Goal: Information Seeking & Learning: Learn about a topic

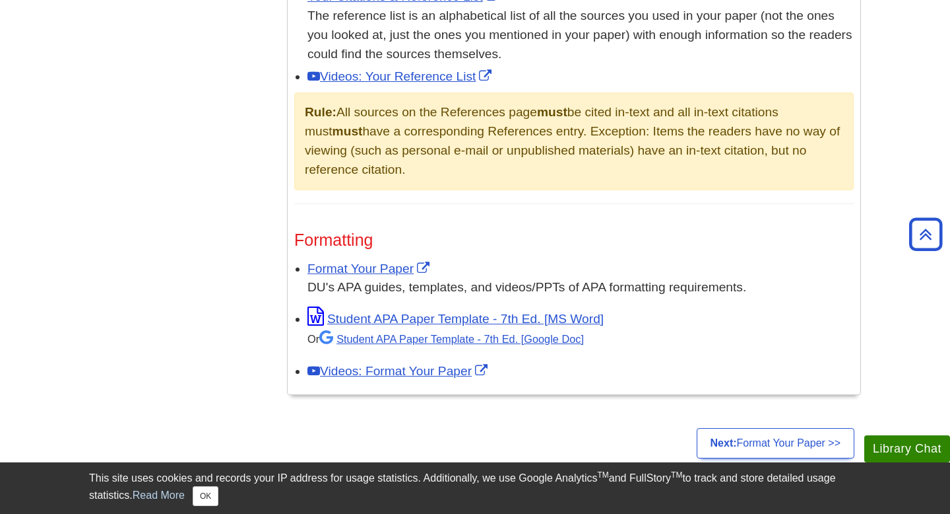
scroll to position [922, 0]
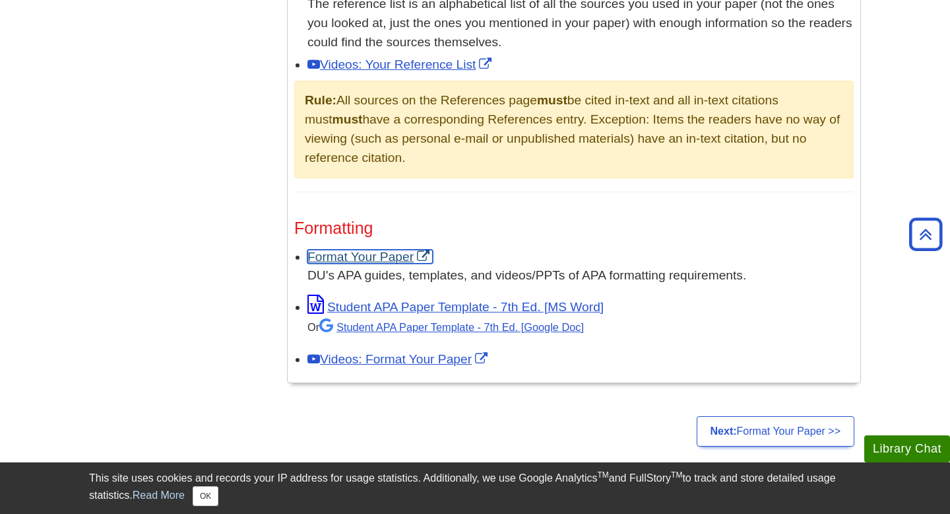
click at [364, 257] on link "Format Your Paper" at bounding box center [370, 256] width 125 height 14
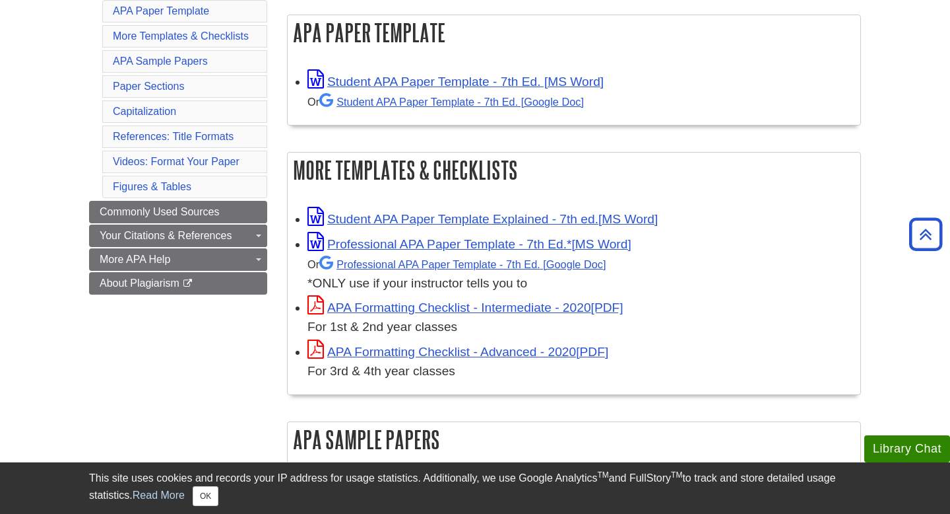
scroll to position [260, 0]
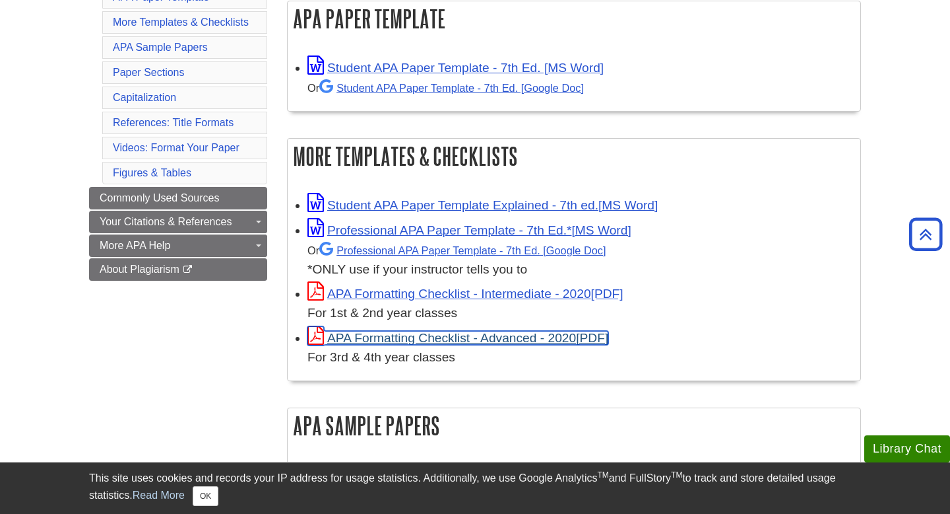
click at [430, 337] on link "APA Formatting Checklist - Advanced - 2020" at bounding box center [458, 338] width 301 height 14
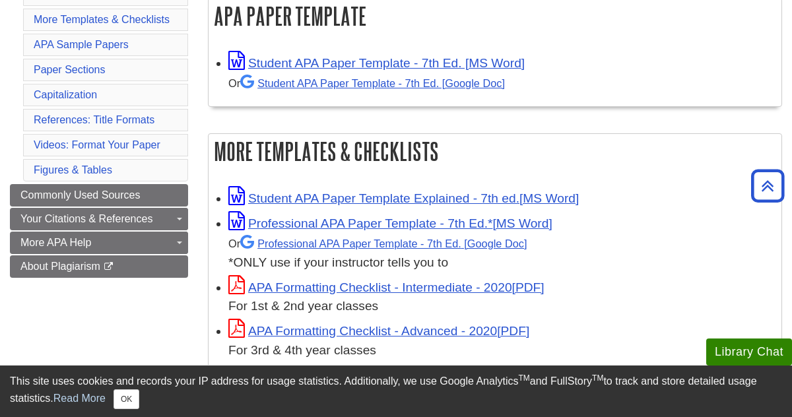
scroll to position [263, 0]
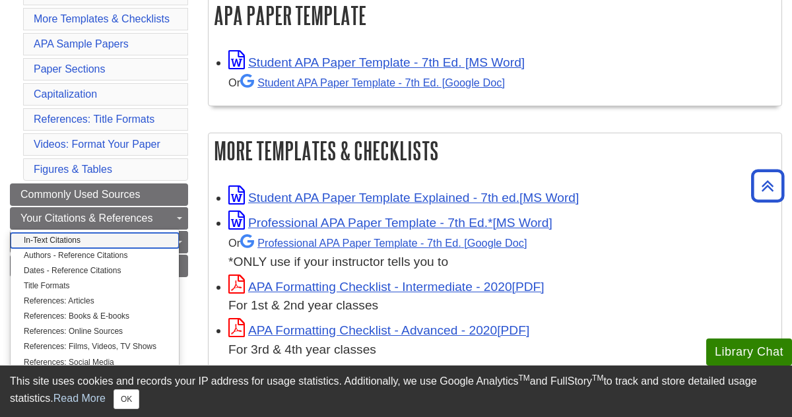
click at [75, 240] on link "In-Text Citations" at bounding box center [95, 240] width 168 height 15
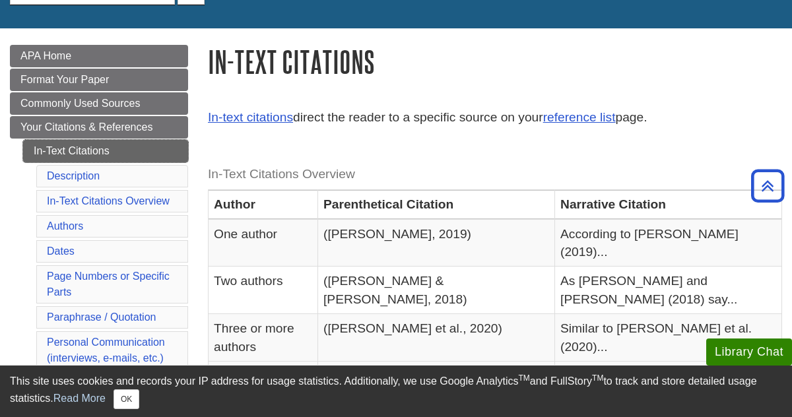
scroll to position [144, 0]
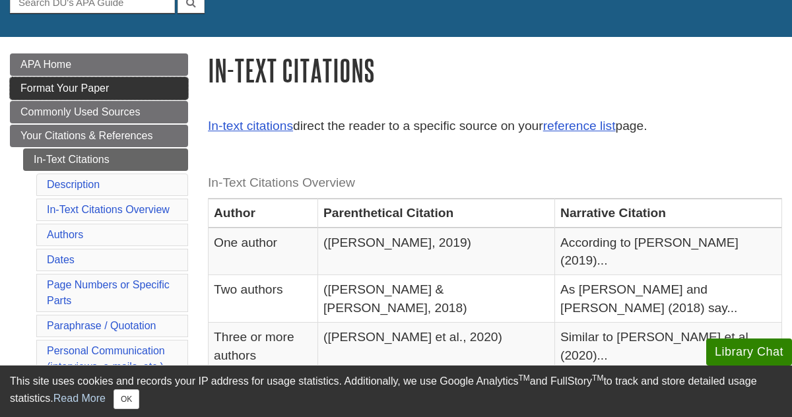
click at [63, 89] on span "Format Your Paper" at bounding box center [64, 88] width 88 height 11
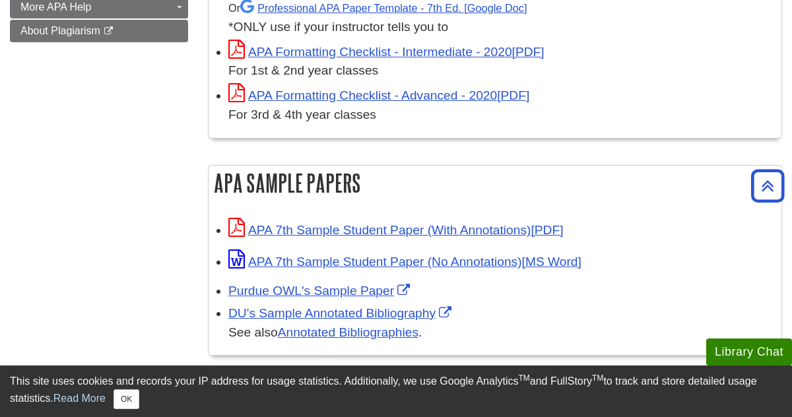
scroll to position [499, 0]
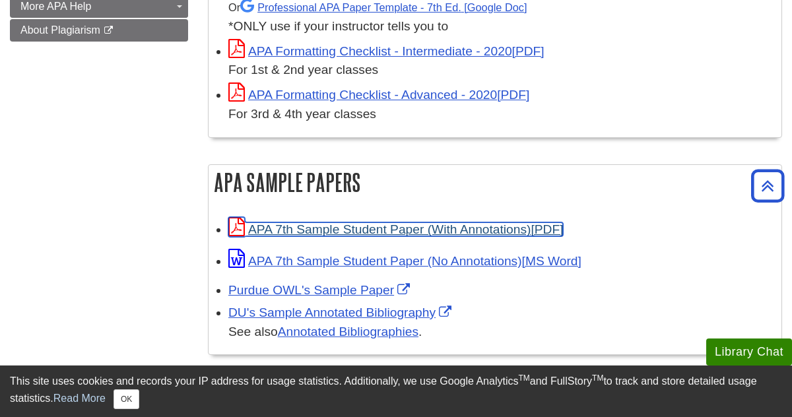
click at [316, 229] on link "APA 7th Sample Student Paper (With Annotations)" at bounding box center [395, 229] width 335 height 14
